Goal: Ask a question

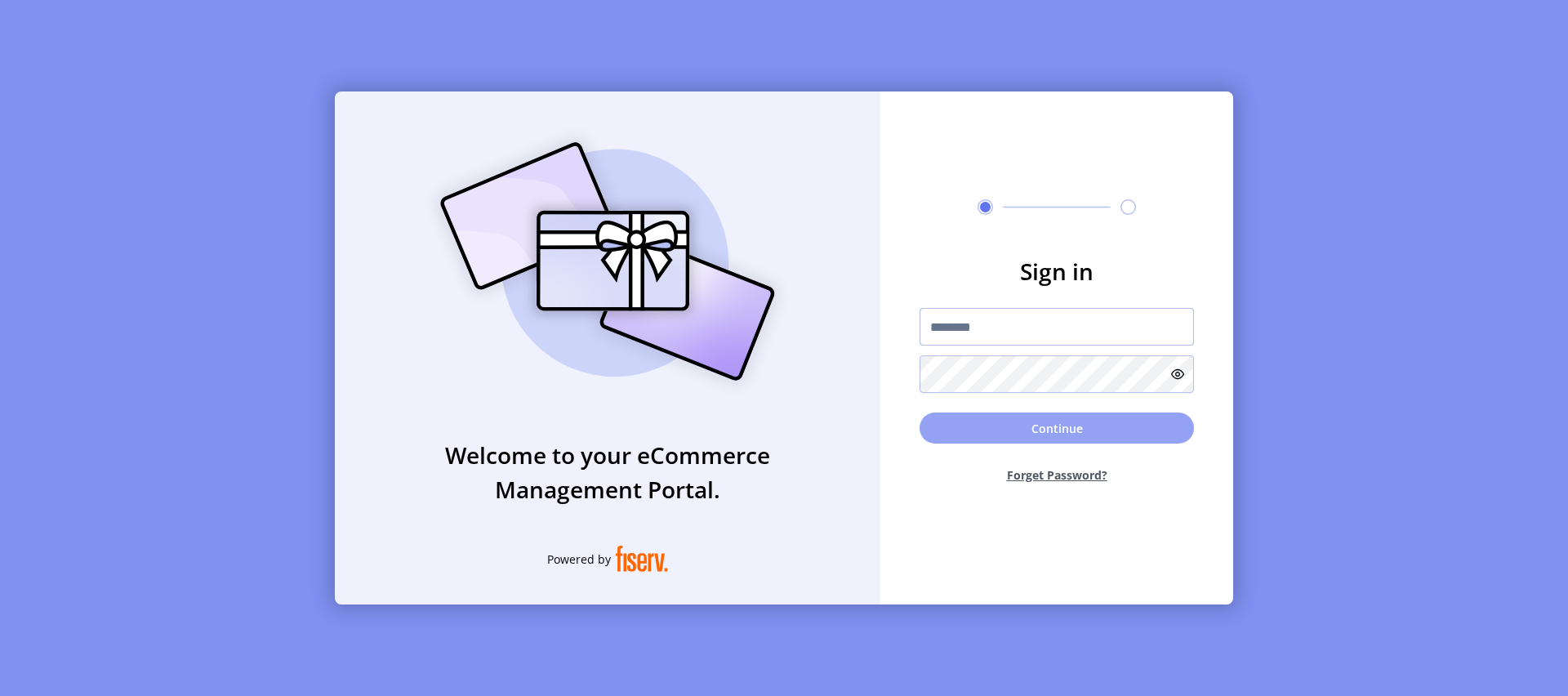
type input "*********"
click at [1087, 443] on button "Continue" at bounding box center [1056, 428] width 275 height 31
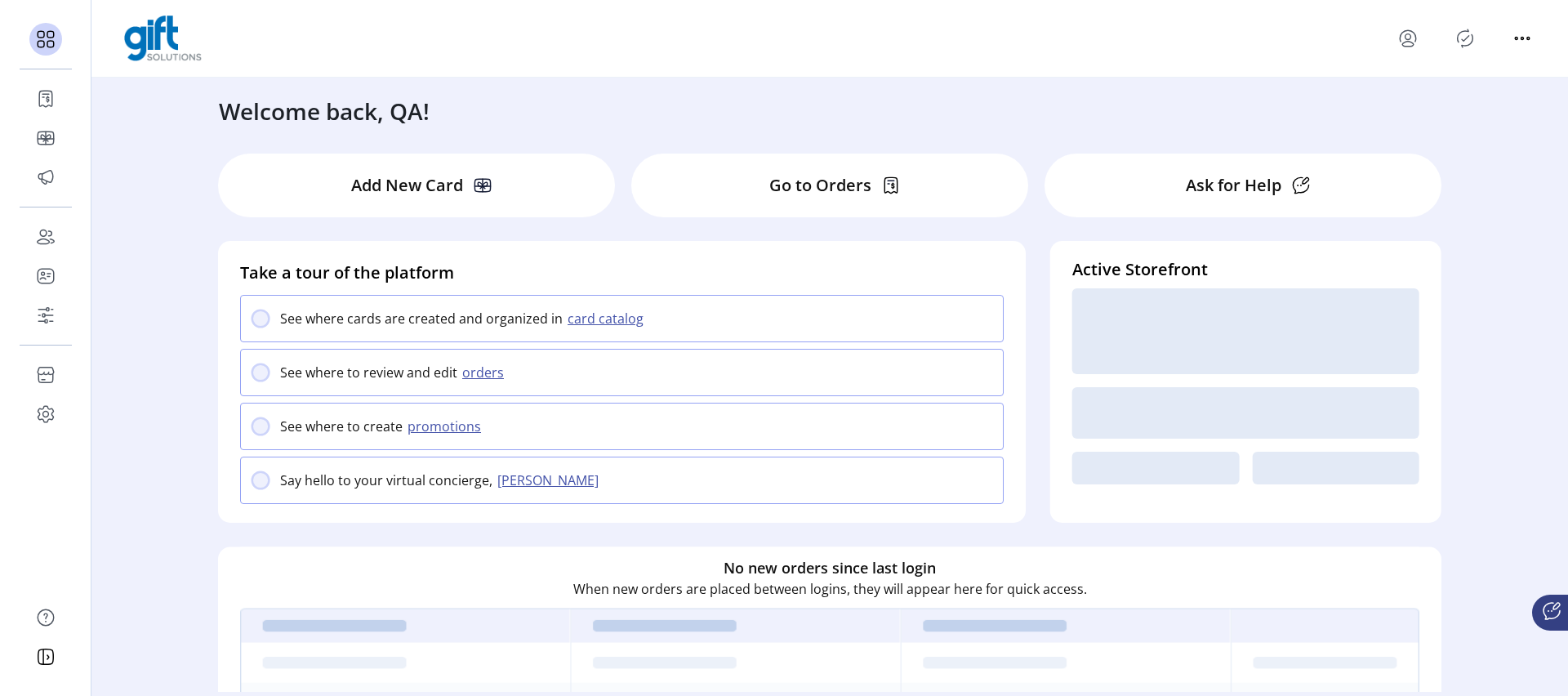
click at [1544, 613] on icon at bounding box center [1552, 611] width 16 height 16
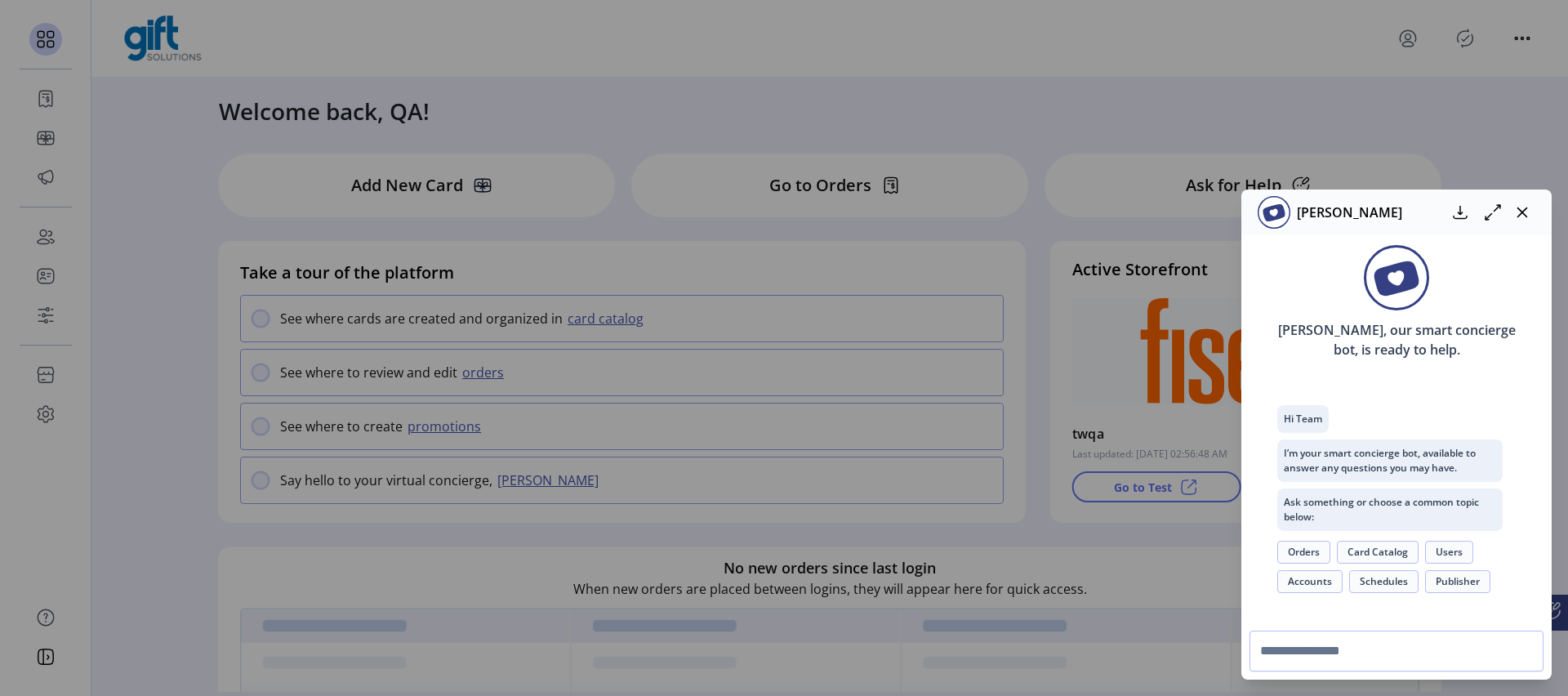
click at [1297, 550] on button "Orders" at bounding box center [1303, 553] width 53 height 23
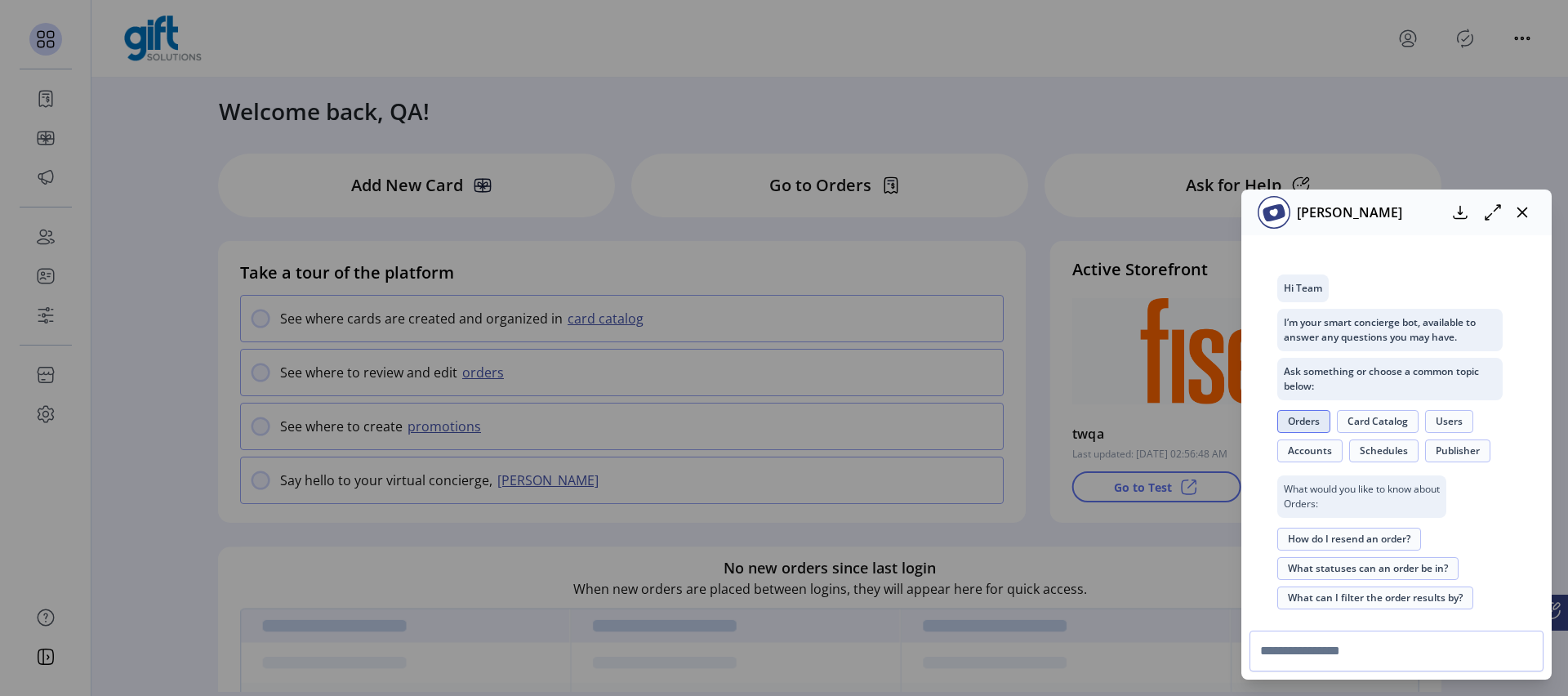
click at [1337, 540] on button "How do I resend an order?" at bounding box center [1349, 539] width 144 height 23
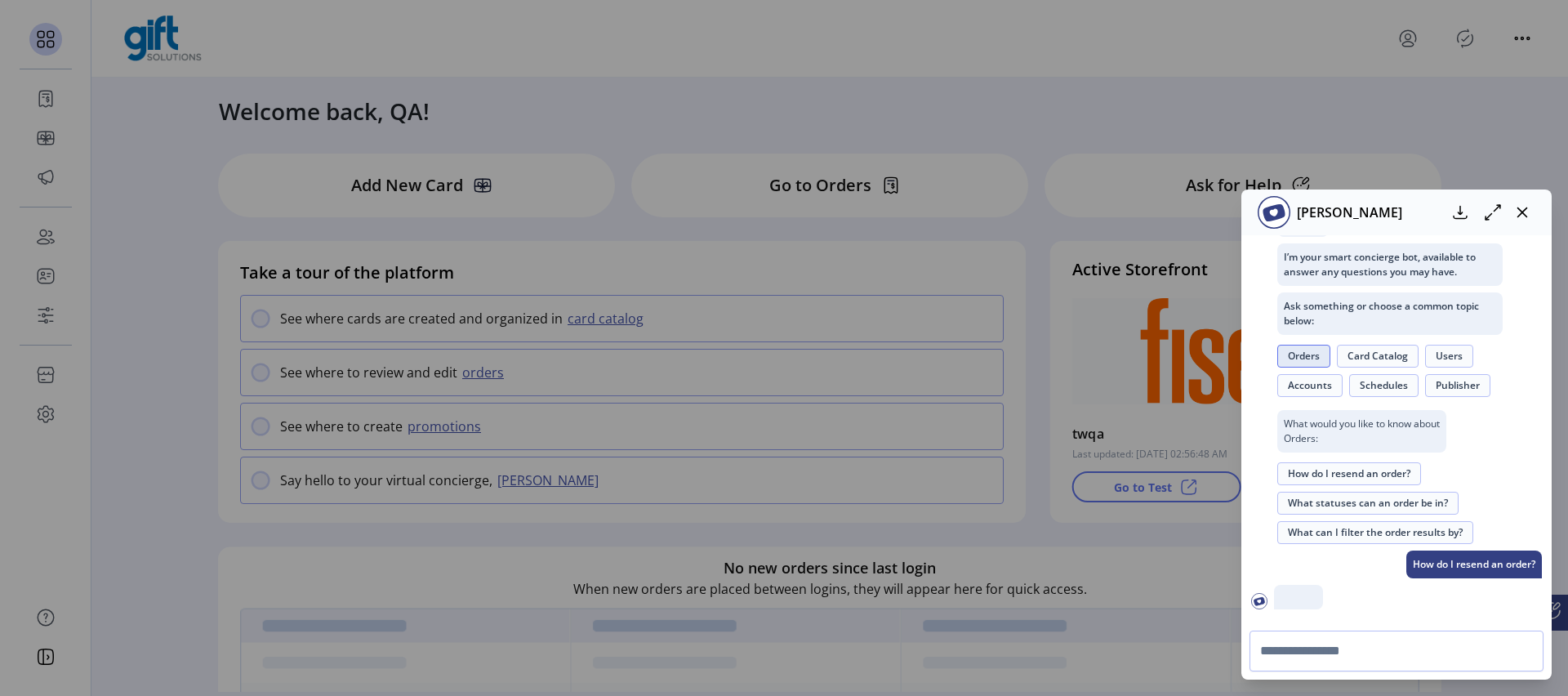
scroll to position [332, 0]
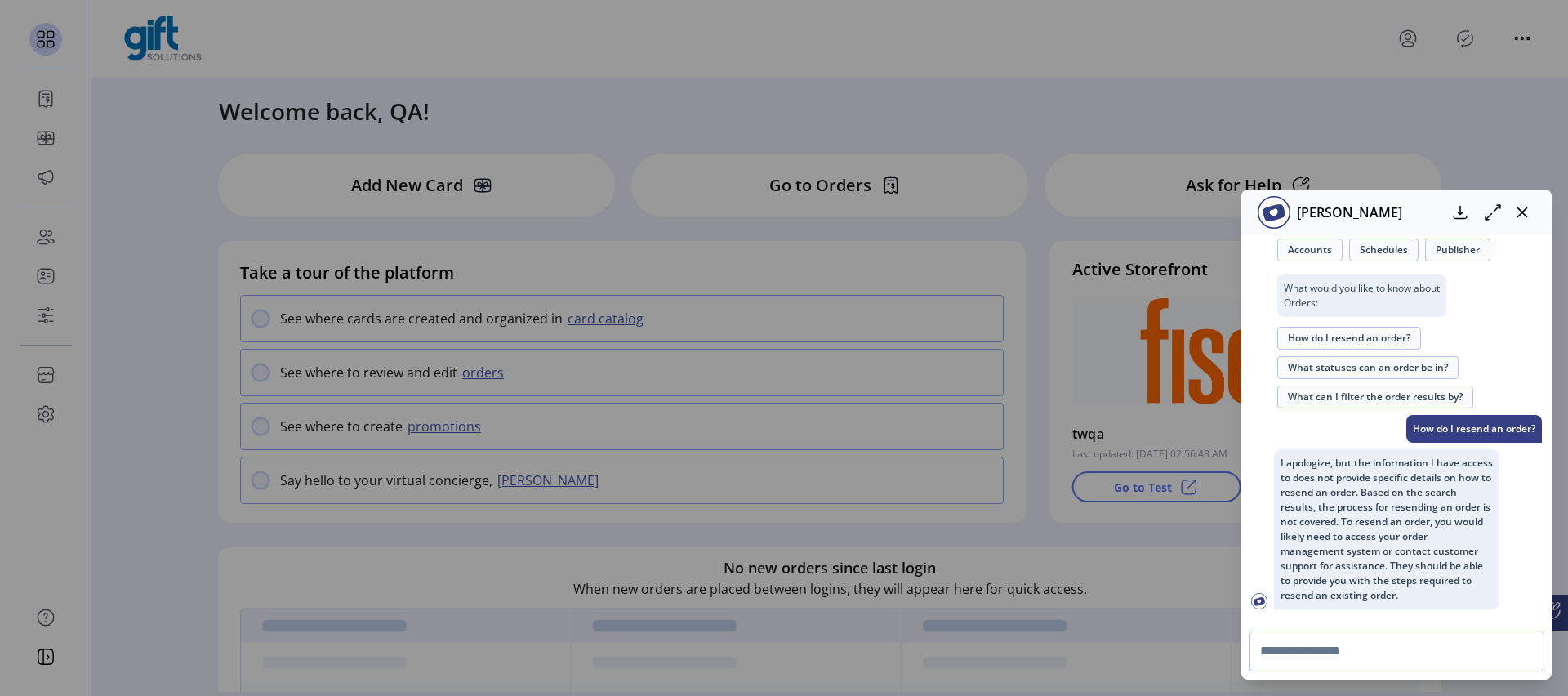
click at [1306, 244] on button "Accounts" at bounding box center [1309, 250] width 65 height 23
click at [1369, 647] on input "text" at bounding box center [1396, 651] width 294 height 41
type input "*********"
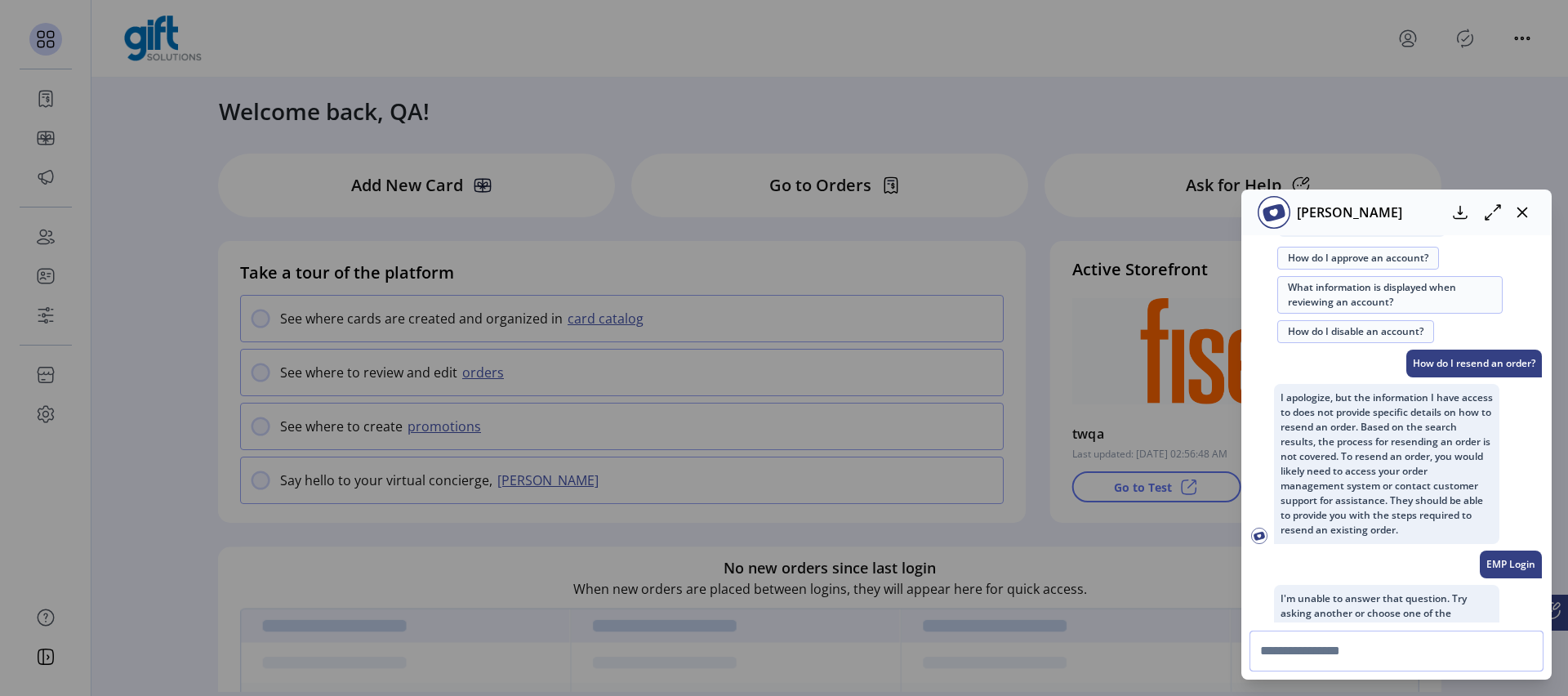
scroll to position [668, 0]
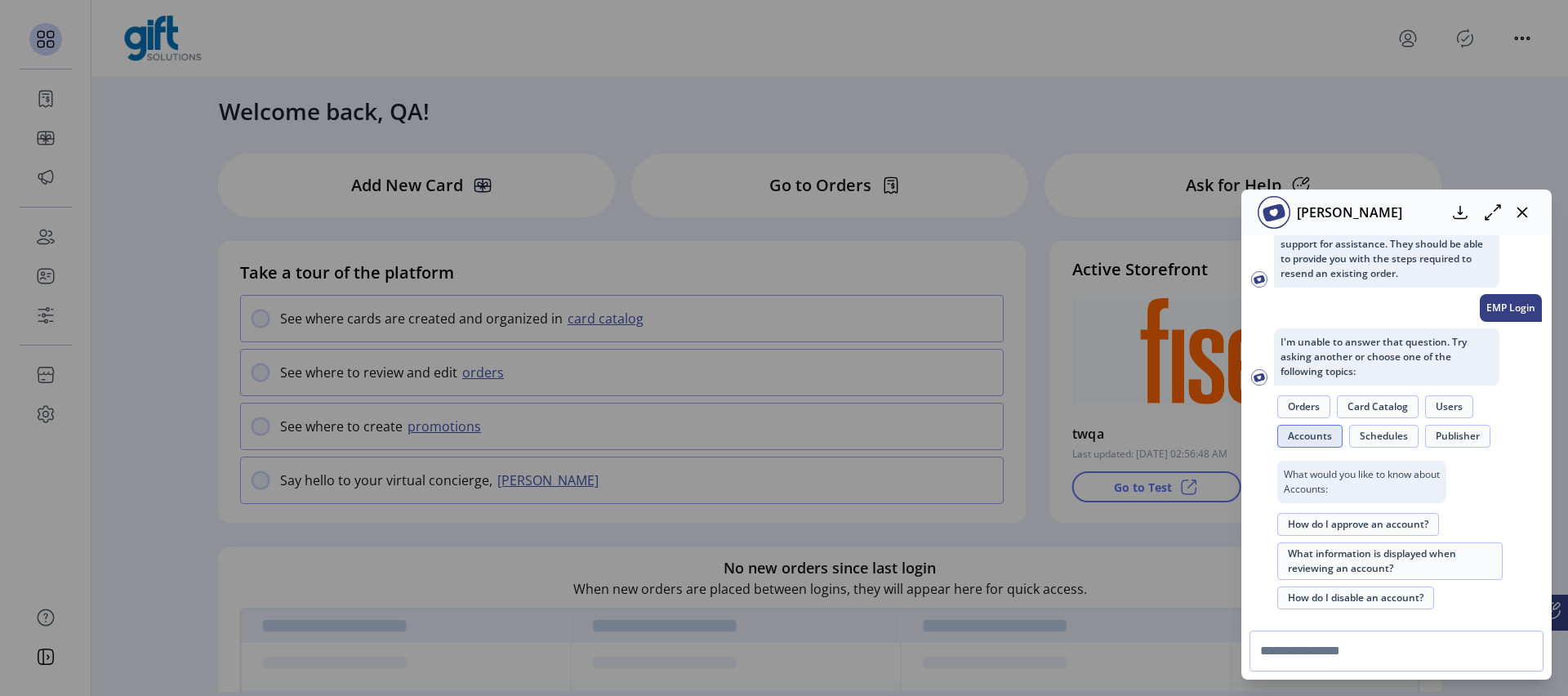
click at [1346, 530] on button "How do I approve an account?" at bounding box center [1358, 525] width 162 height 23
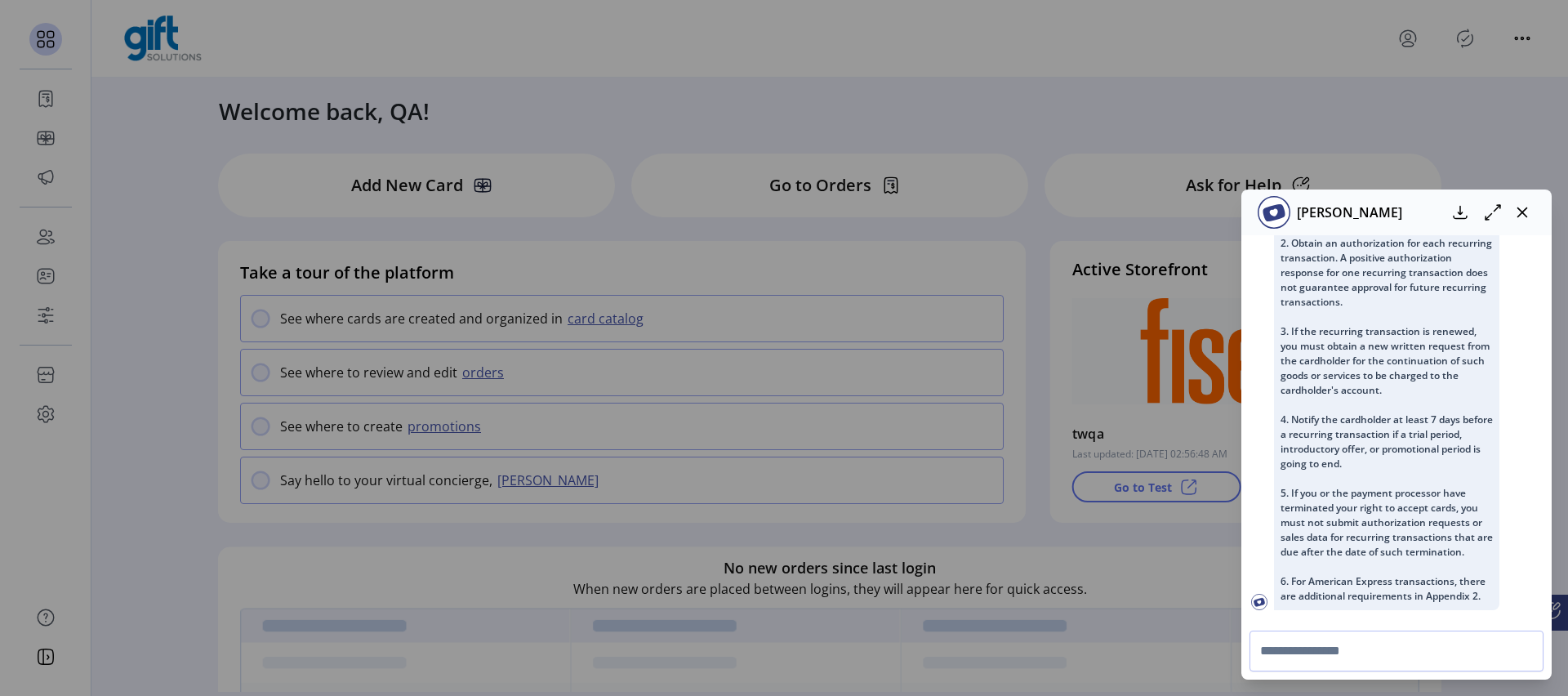
scroll to position [1042, 0]
click at [1336, 649] on input "text" at bounding box center [1396, 651] width 294 height 41
type input "*"
type input "**********"
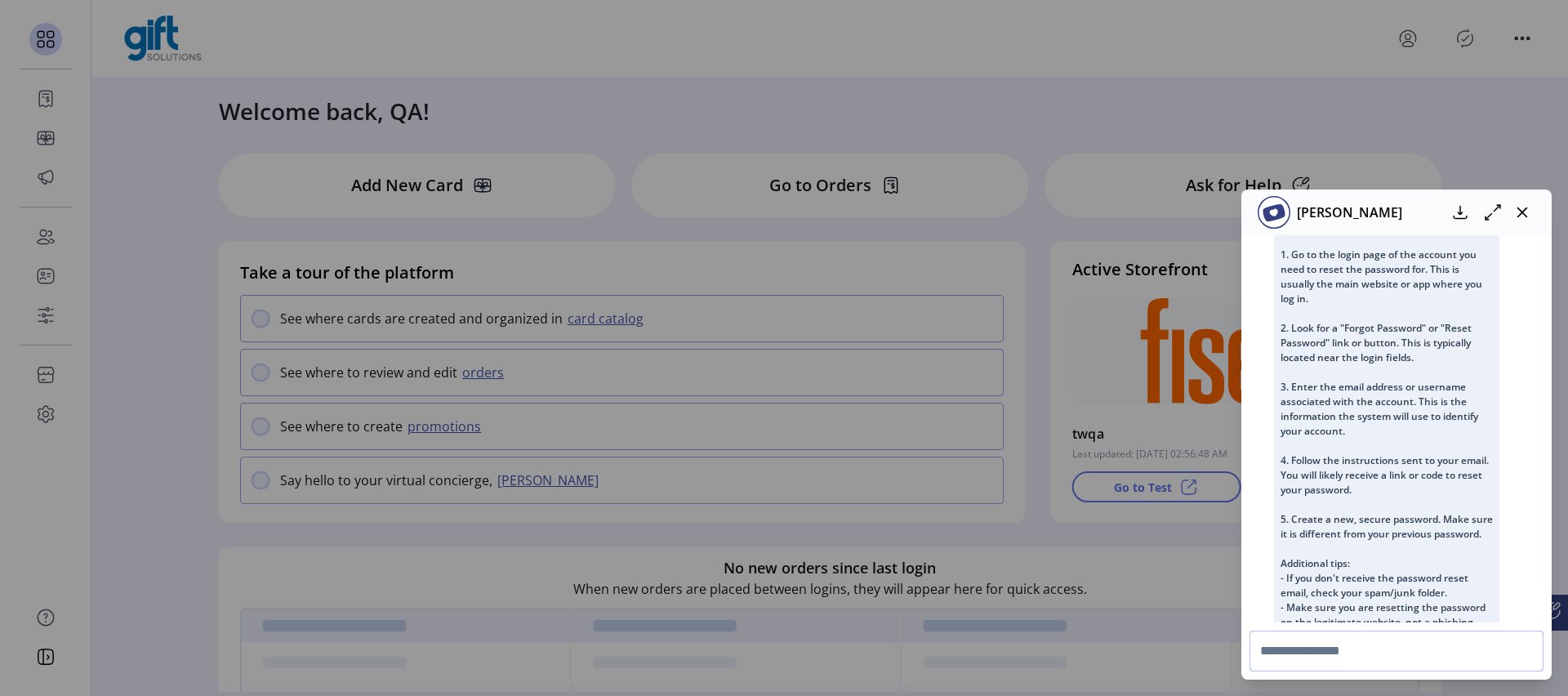
scroll to position [1417, 0]
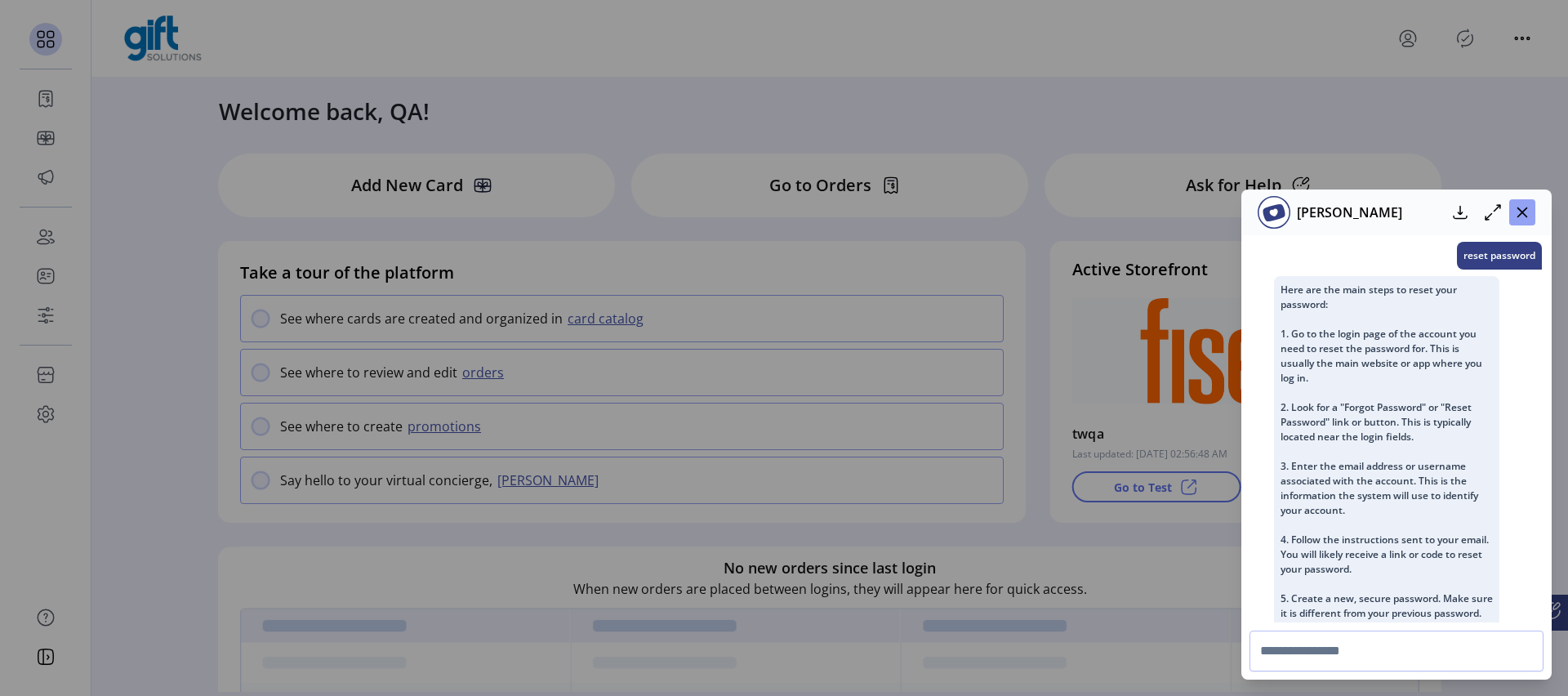
click at [1521, 216] on icon "button" at bounding box center [1522, 212] width 13 height 13
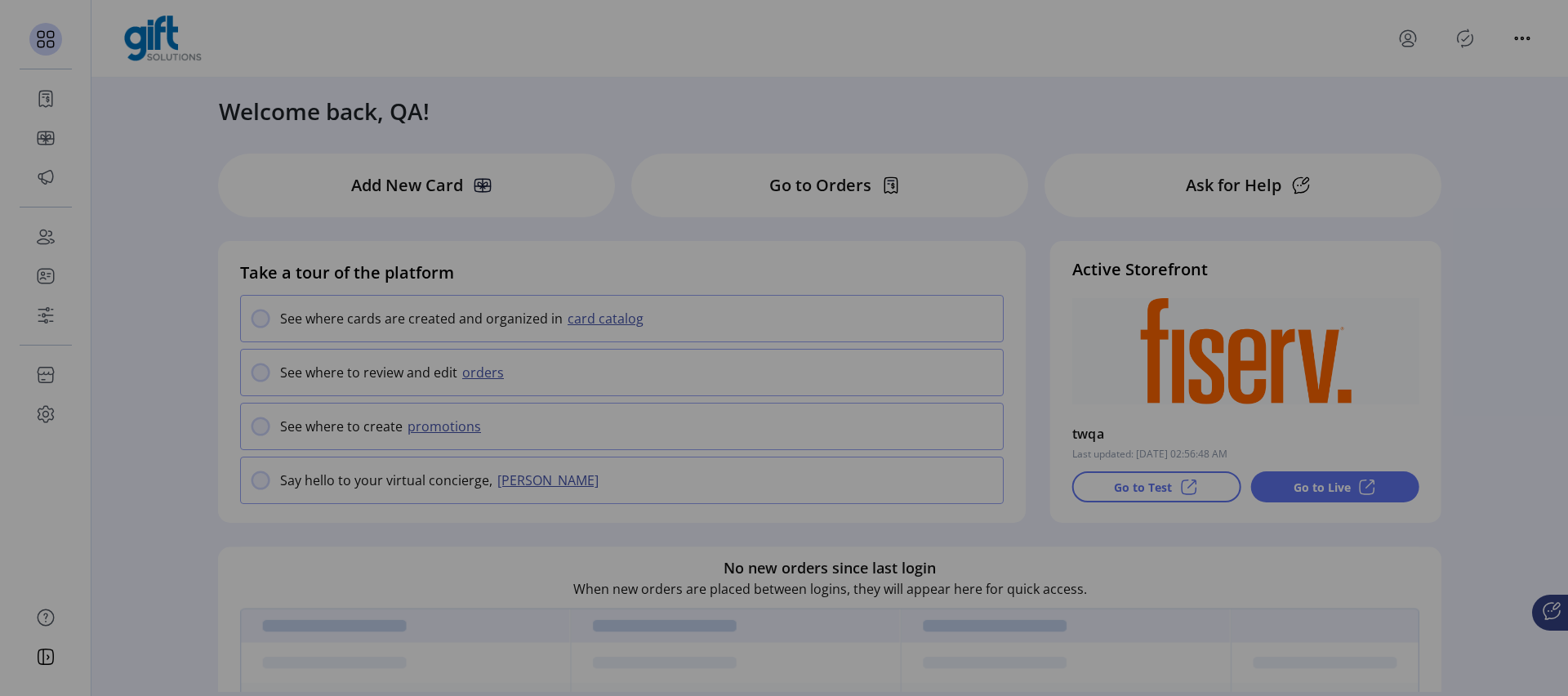
scroll to position [1641, 0]
